Goal: Information Seeking & Learning: Learn about a topic

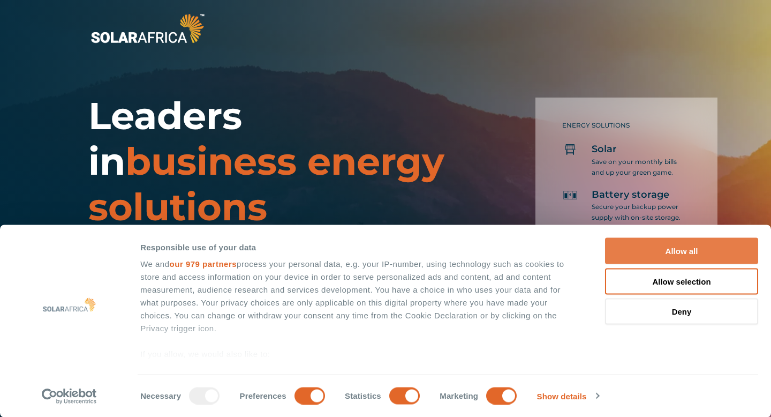
click at [629, 243] on button "Allow all" at bounding box center [681, 251] width 153 height 26
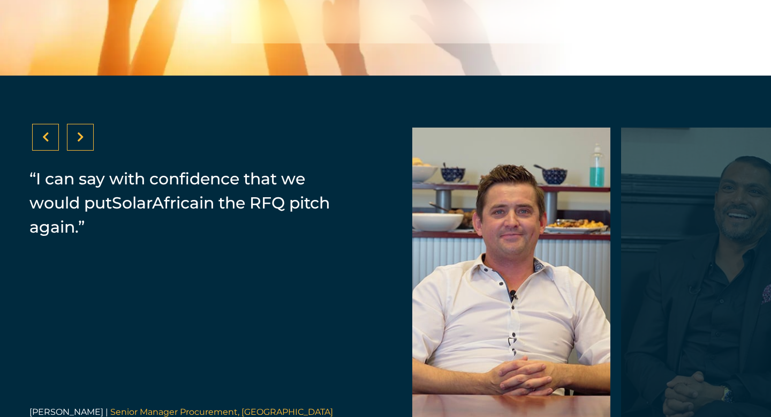
scroll to position [2222, 0]
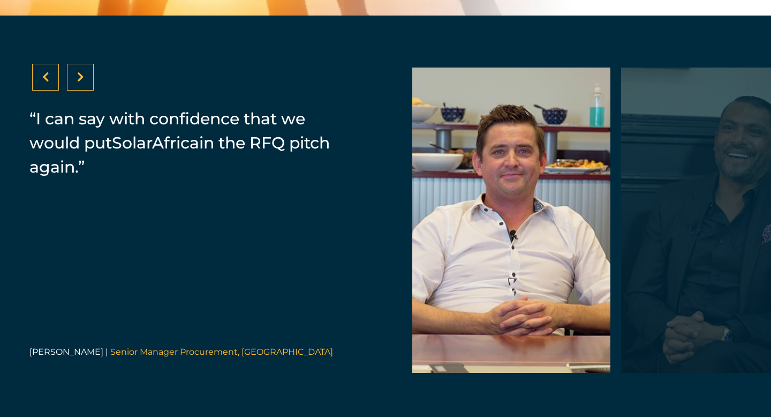
click at [82, 91] on div at bounding box center [80, 77] width 27 height 27
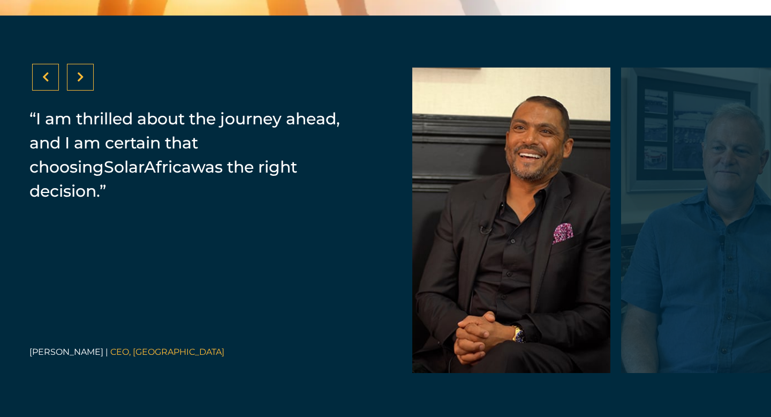
click at [82, 91] on div at bounding box center [80, 77] width 27 height 27
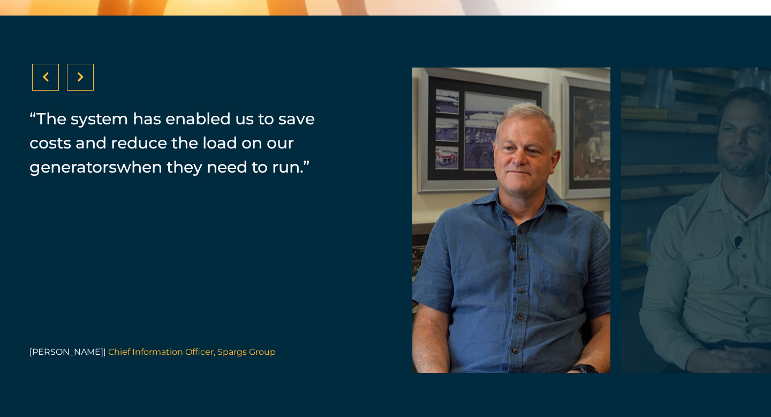
click at [82, 91] on div at bounding box center [80, 77] width 27 height 27
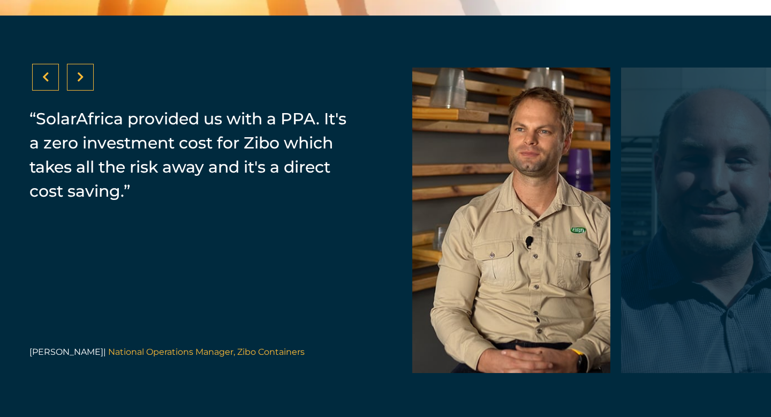
click at [82, 91] on div at bounding box center [80, 77] width 27 height 27
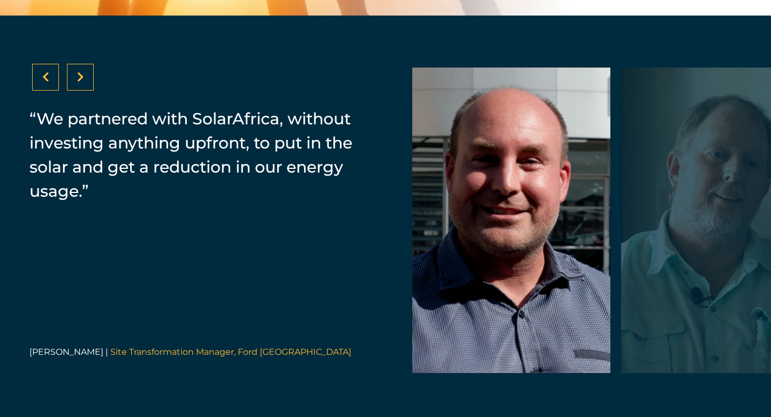
click at [82, 91] on div at bounding box center [80, 77] width 27 height 27
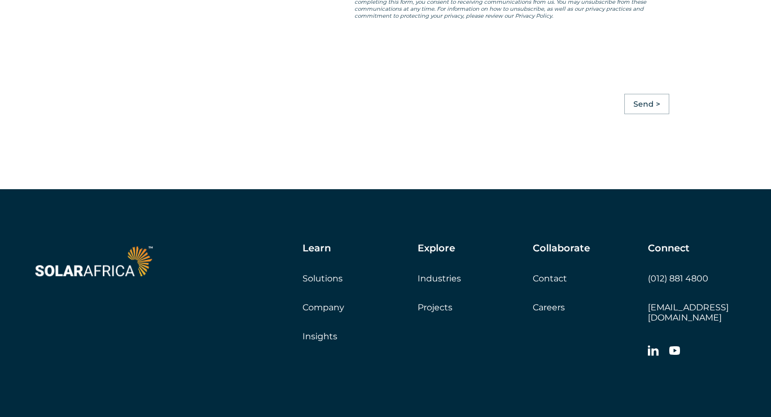
scroll to position [3066, 0]
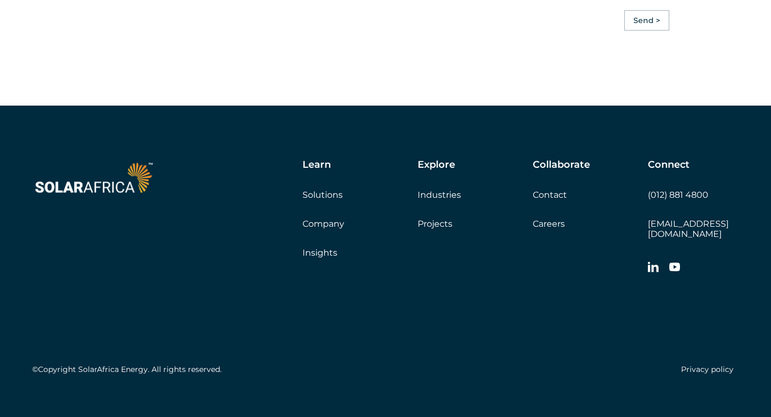
click at [320, 228] on link "Company" at bounding box center [324, 224] width 42 height 10
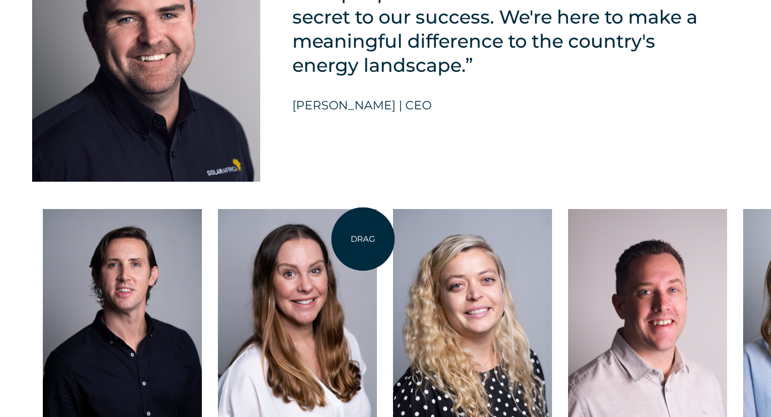
scroll to position [2768, 0]
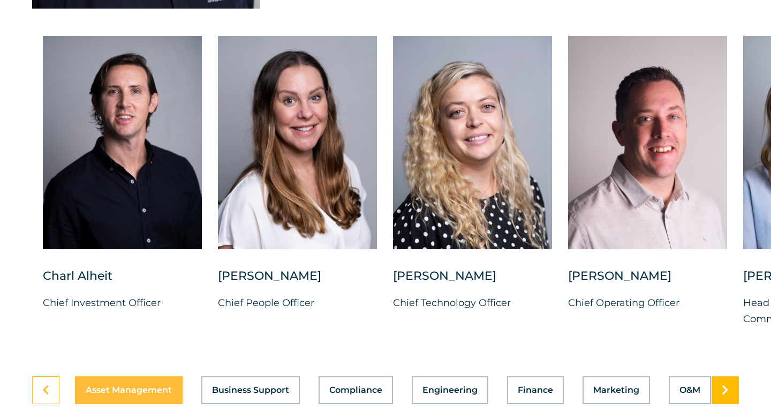
click at [731, 393] on link at bounding box center [725, 390] width 27 height 28
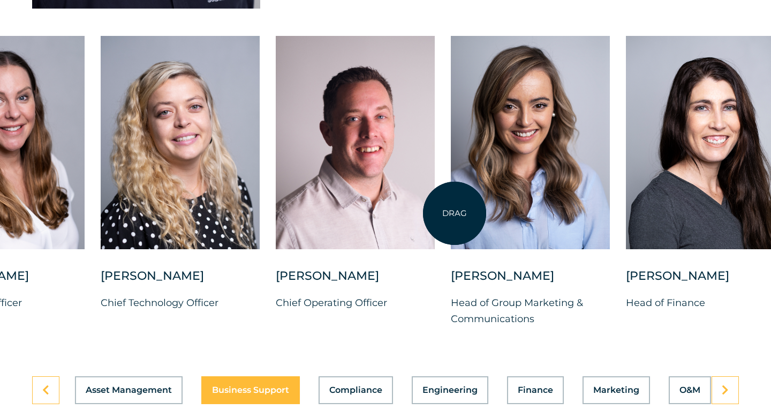
drag, startPoint x: 747, startPoint y: 194, endPoint x: 450, endPoint y: 214, distance: 297.9
click at [451, 214] on div at bounding box center [530, 142] width 159 height 213
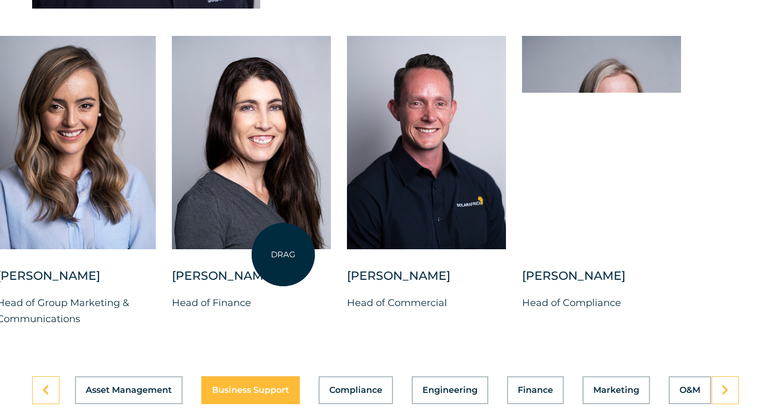
drag, startPoint x: 680, startPoint y: 189, endPoint x: 281, endPoint y: 254, distance: 403.8
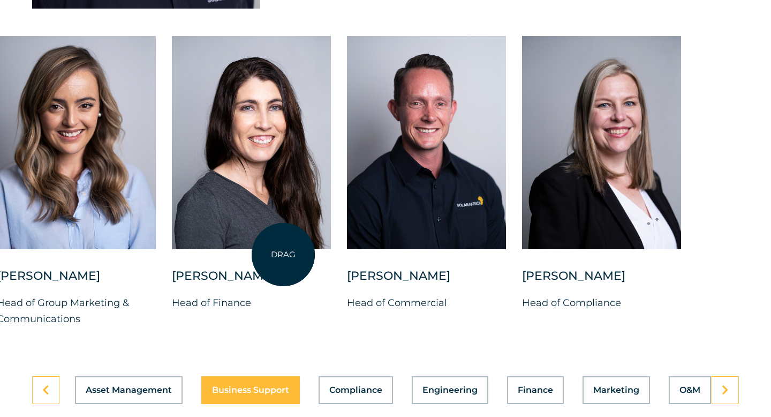
click at [281, 249] on div at bounding box center [251, 142] width 159 height 213
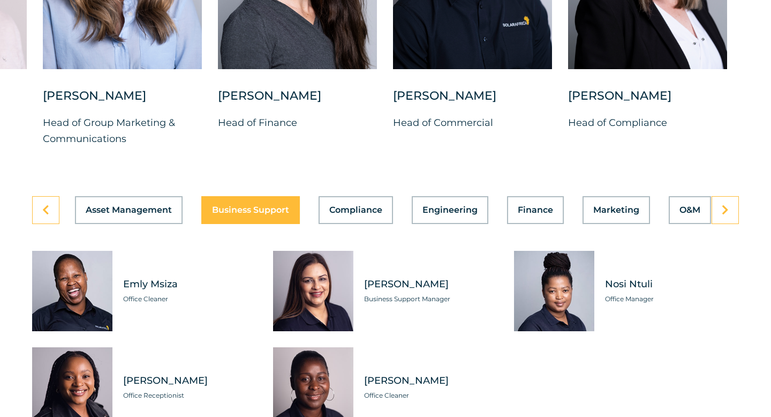
scroll to position [3057, 0]
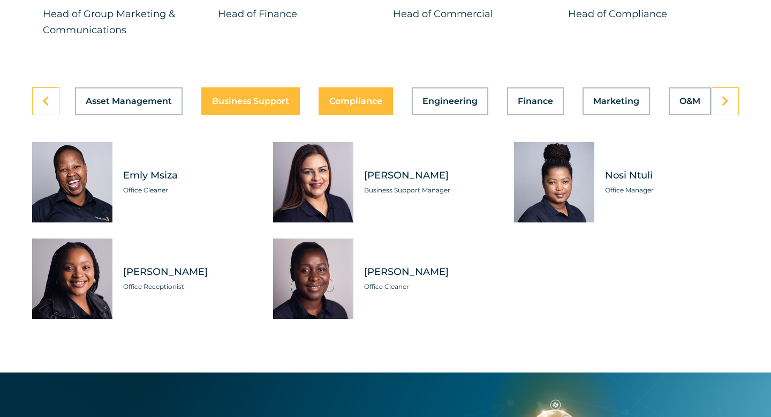
click at [376, 101] on button "Compliance" at bounding box center [356, 101] width 74 height 28
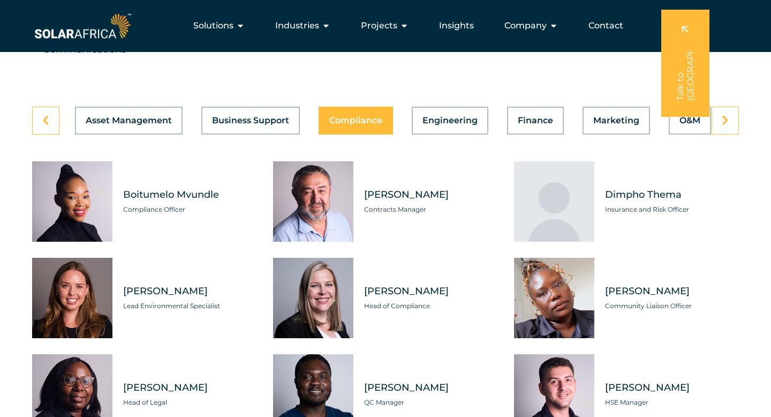
scroll to position [3021, 0]
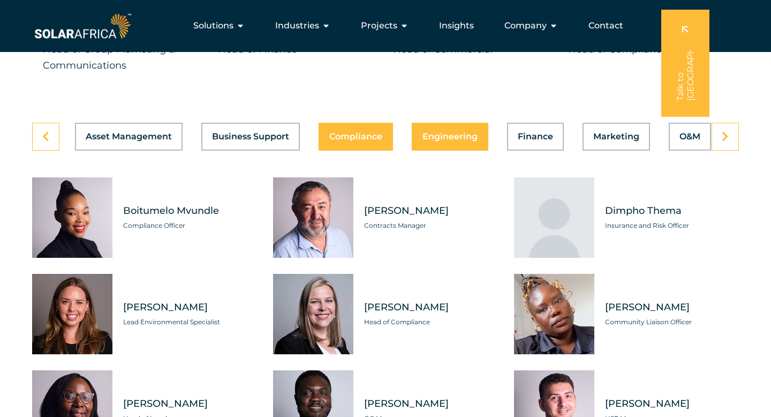
click at [464, 141] on span "Engineering" at bounding box center [450, 136] width 55 height 9
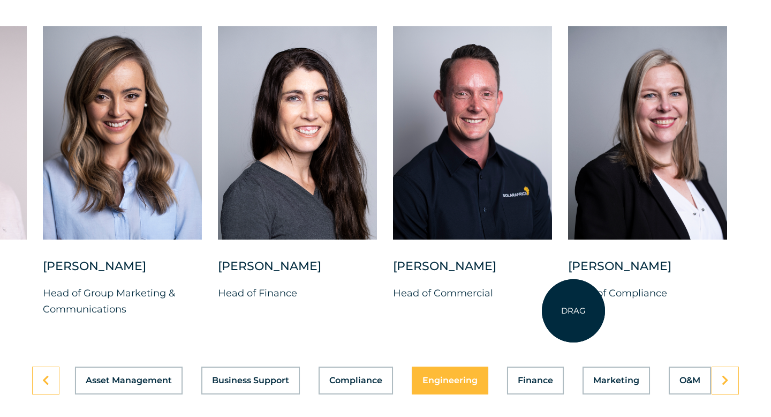
scroll to position [2973, 0]
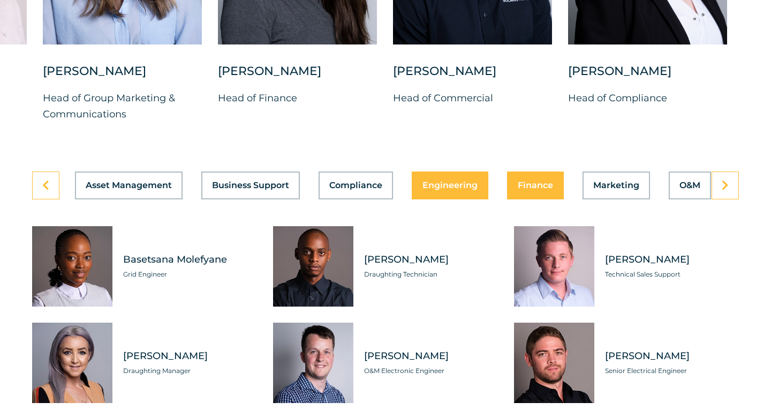
click at [545, 190] on span "Finance" at bounding box center [535, 185] width 35 height 9
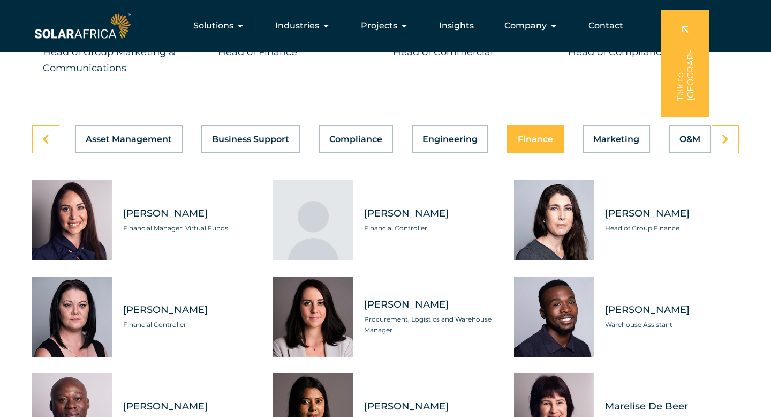
scroll to position [3017, 0]
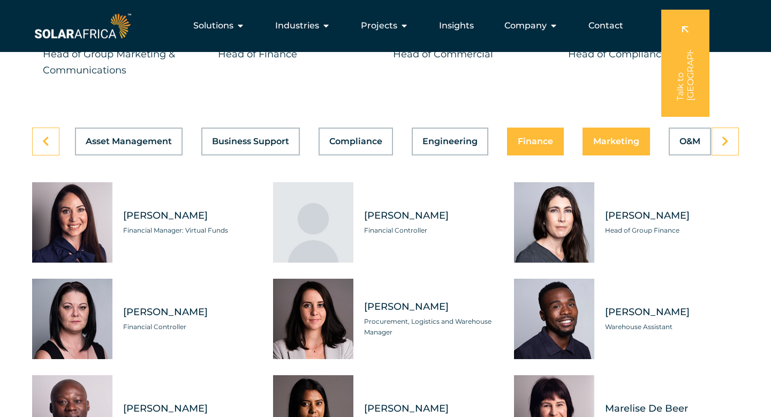
click at [603, 146] on span "Marketing" at bounding box center [617, 141] width 46 height 9
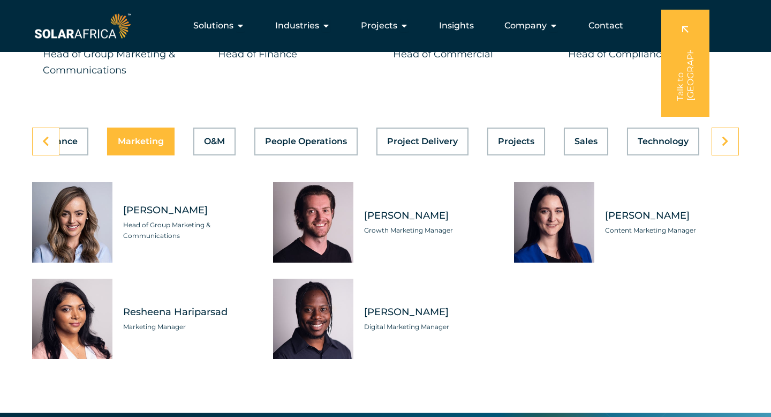
scroll to position [0, 477]
click at [218, 144] on span "O&M" at bounding box center [213, 141] width 21 height 9
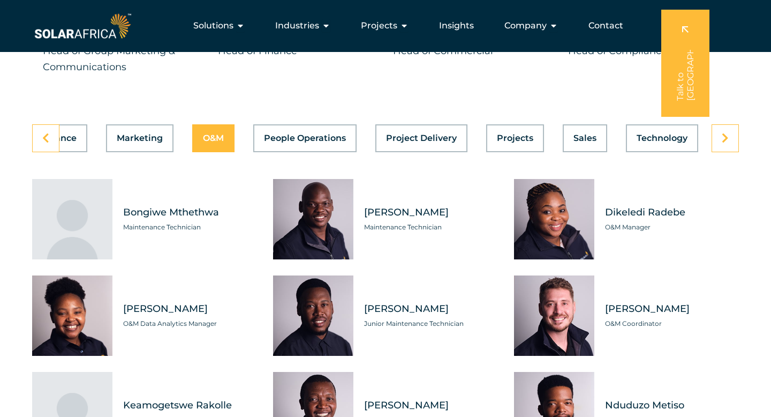
scroll to position [2903, 0]
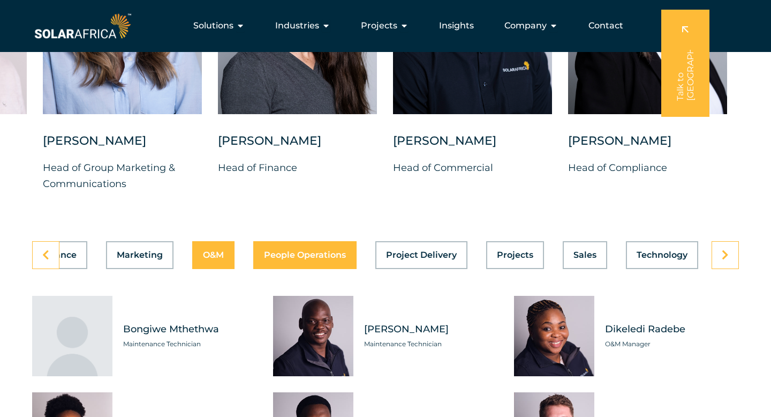
click at [306, 261] on div "Asset Management Business Support Compliance Engineering Finance Marketing O&M …" at bounding box center [385, 255] width 707 height 28
click at [309, 259] on span "People Operations" at bounding box center [305, 255] width 82 height 9
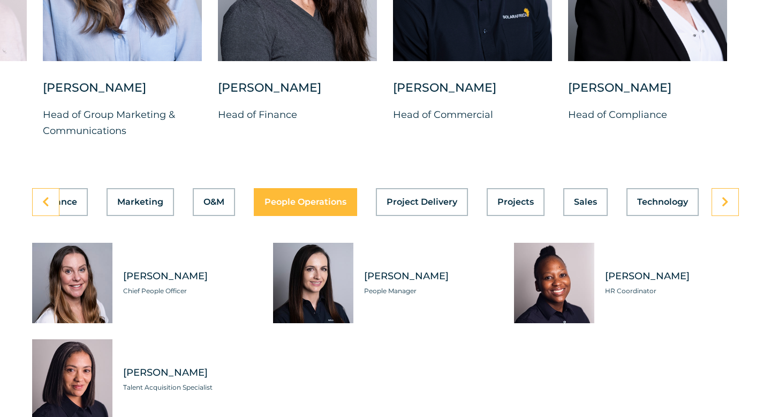
scroll to position [3002, 0]
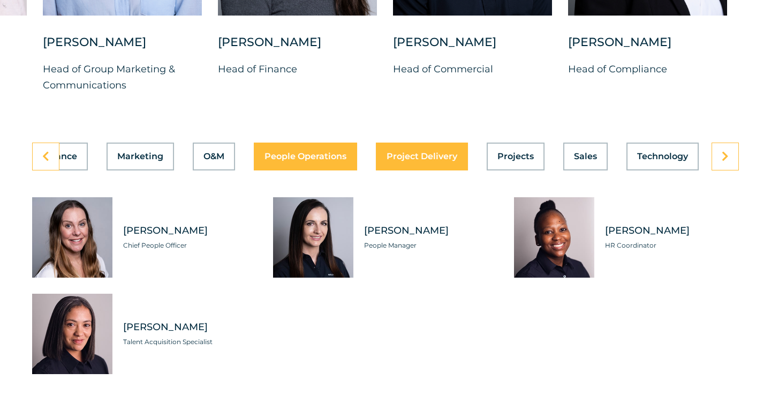
click at [421, 159] on span "Project Delivery" at bounding box center [422, 156] width 71 height 9
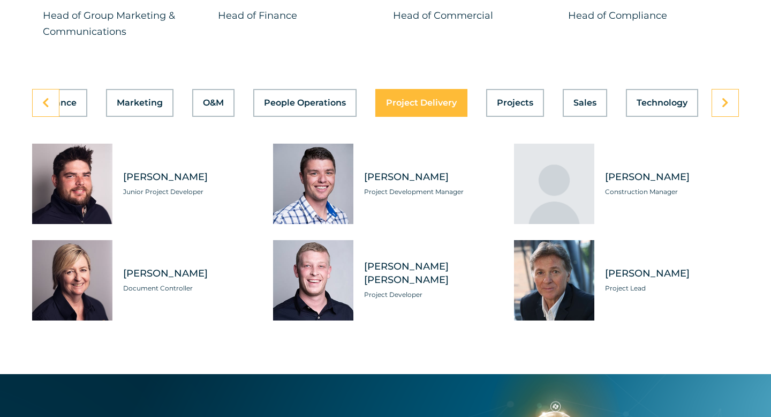
scroll to position [3060, 0]
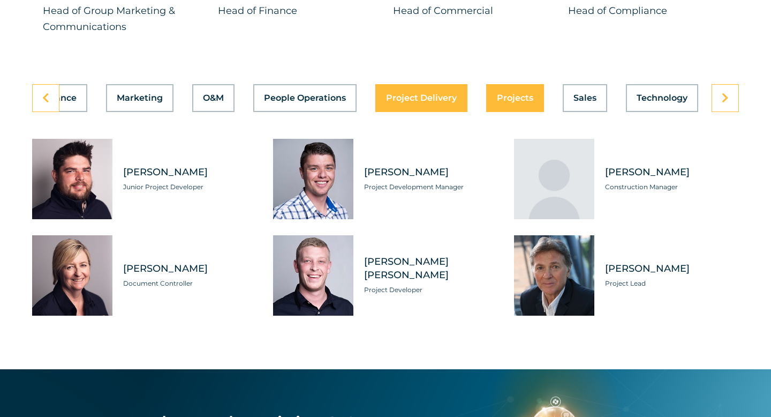
click at [519, 102] on span "Projects" at bounding box center [515, 98] width 36 height 9
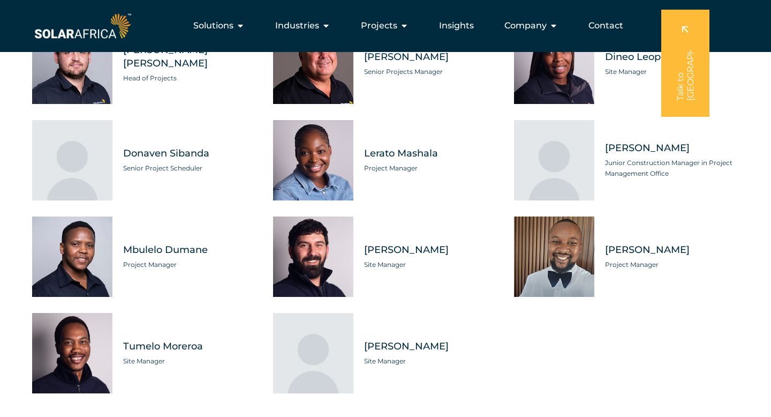
scroll to position [3021, 0]
